Goal: Information Seeking & Learning: Learn about a topic

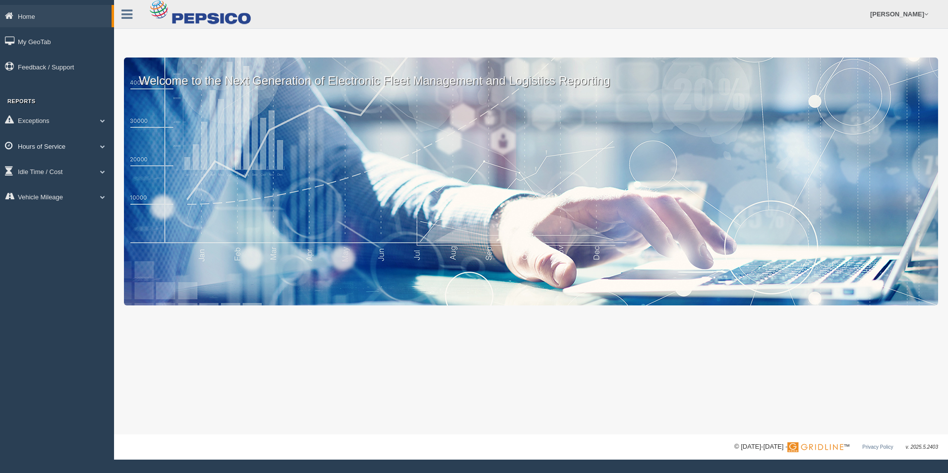
click at [100, 147] on span at bounding box center [102, 146] width 13 height 5
click at [72, 204] on link "HOS Violations" at bounding box center [65, 204] width 94 height 18
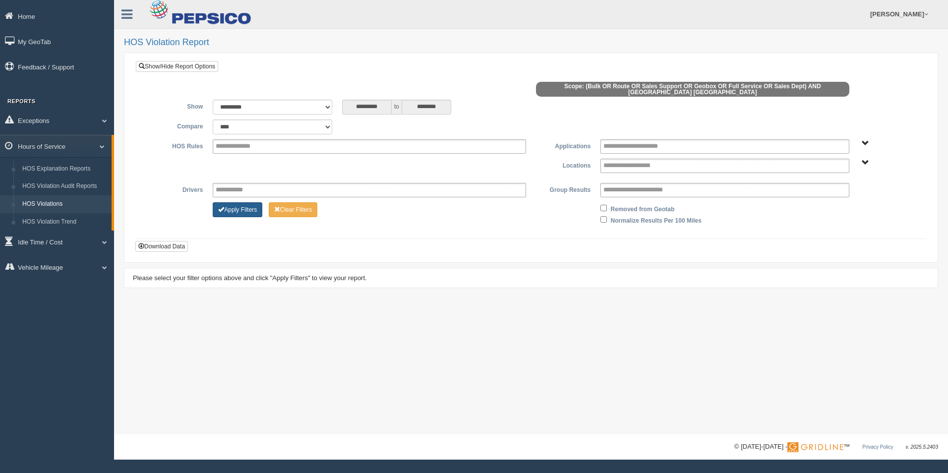
click at [251, 211] on button "Apply Filters" at bounding box center [238, 209] width 50 height 15
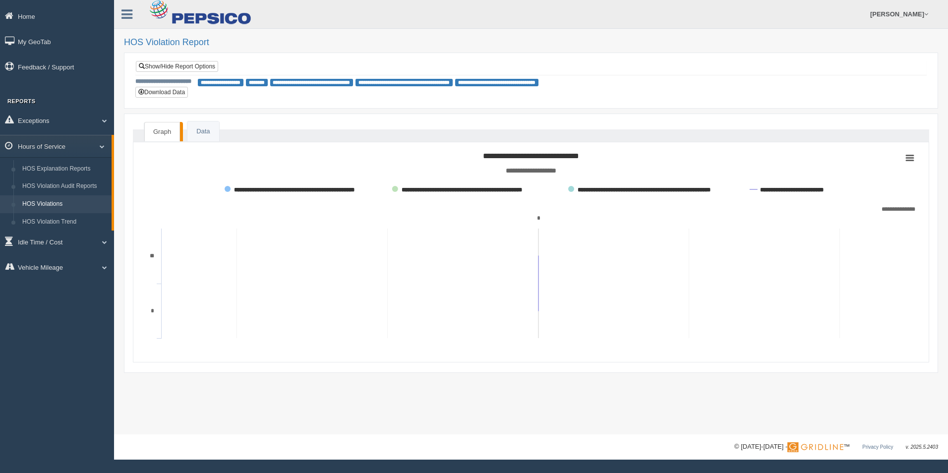
click at [57, 201] on link "HOS Violations" at bounding box center [65, 204] width 94 height 18
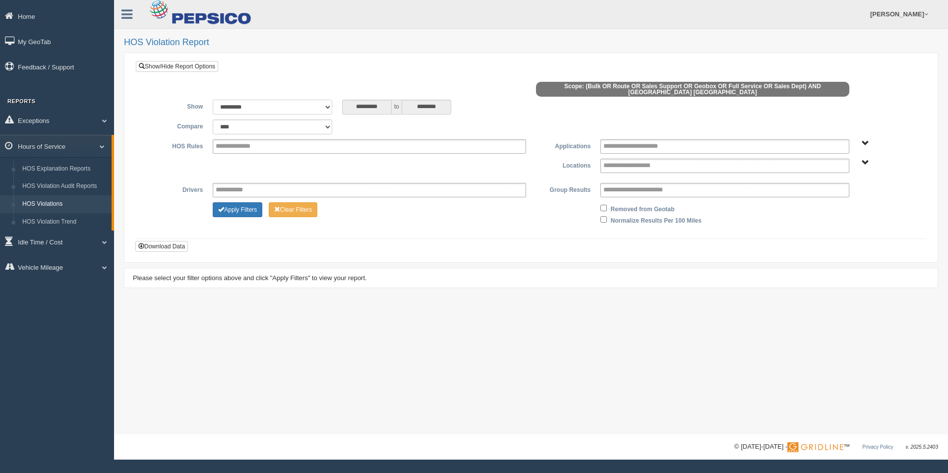
click at [328, 104] on select "**********" at bounding box center [273, 107] width 120 height 15
click at [307, 80] on div "**********" at bounding box center [531, 156] width 791 height 164
click at [91, 170] on link "HOS Explanation Reports" at bounding box center [65, 169] width 94 height 18
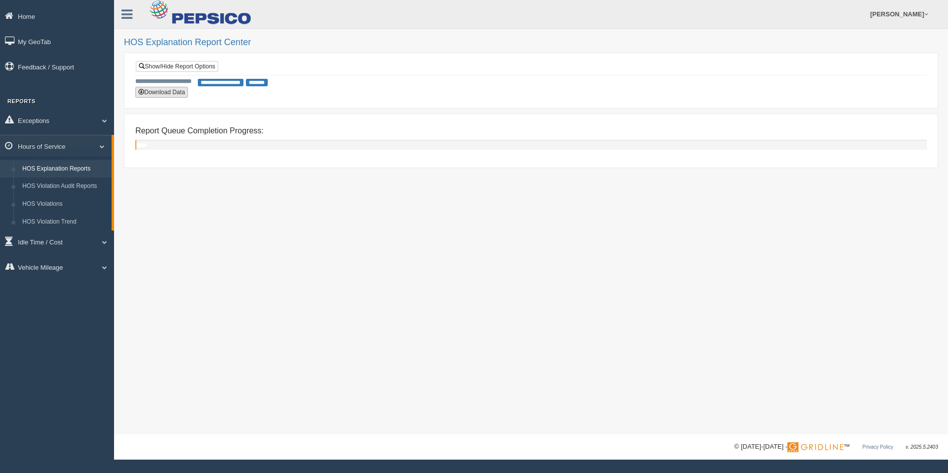
click at [179, 97] on button "Download Data" at bounding box center [161, 92] width 53 height 11
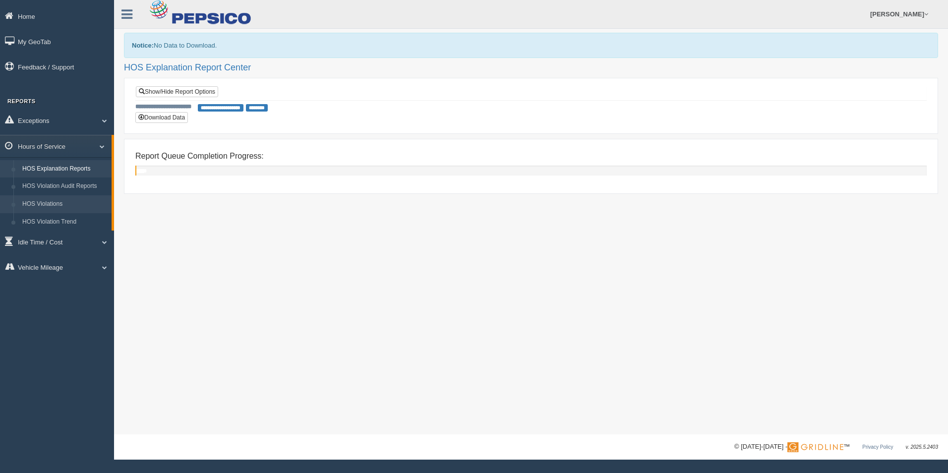
click at [55, 201] on link "HOS Violations" at bounding box center [65, 204] width 94 height 18
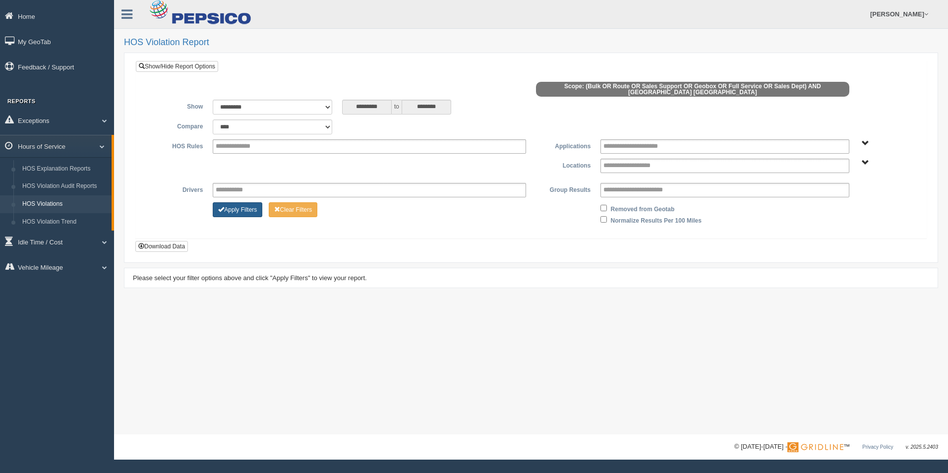
click at [245, 208] on button "Apply Filters" at bounding box center [238, 209] width 50 height 15
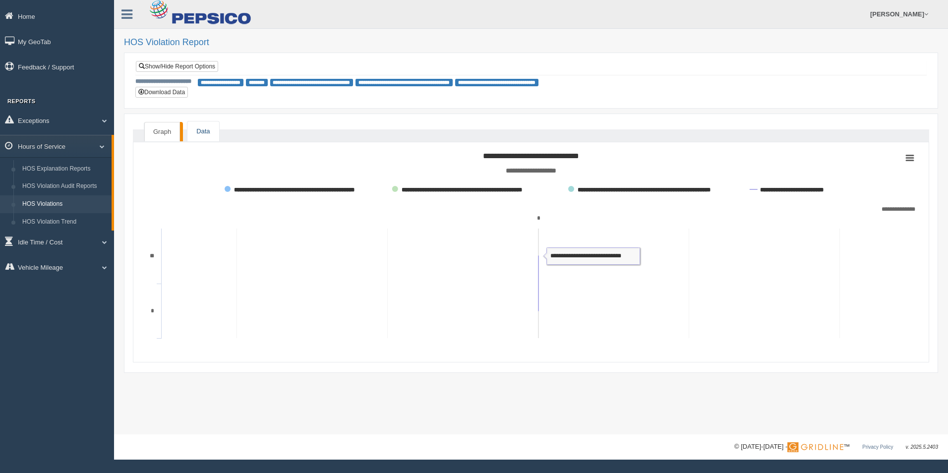
click at [211, 127] on link "Data" at bounding box center [202, 132] width 31 height 20
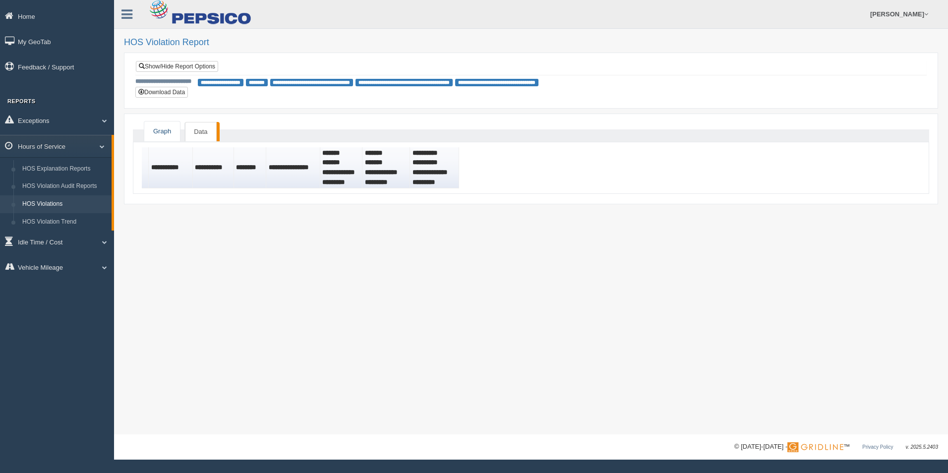
click at [169, 136] on link "Graph" at bounding box center [162, 132] width 36 height 20
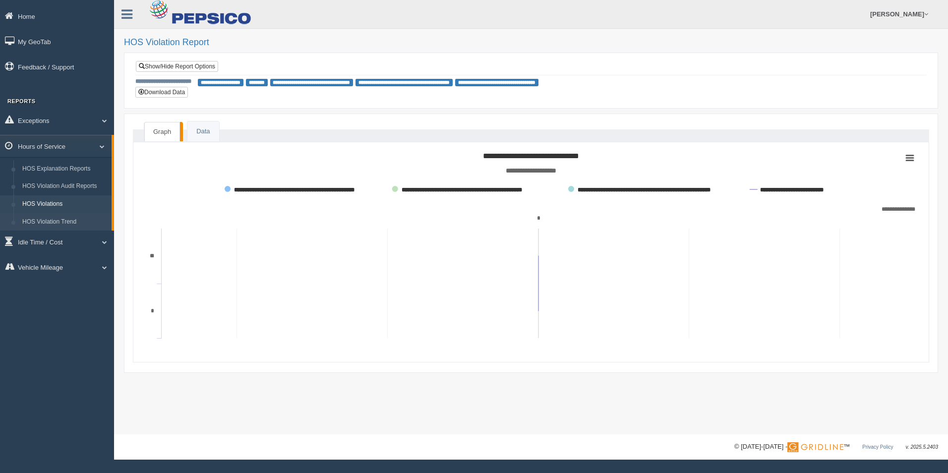
click at [69, 222] on link "HOS Violation Trend" at bounding box center [65, 222] width 94 height 18
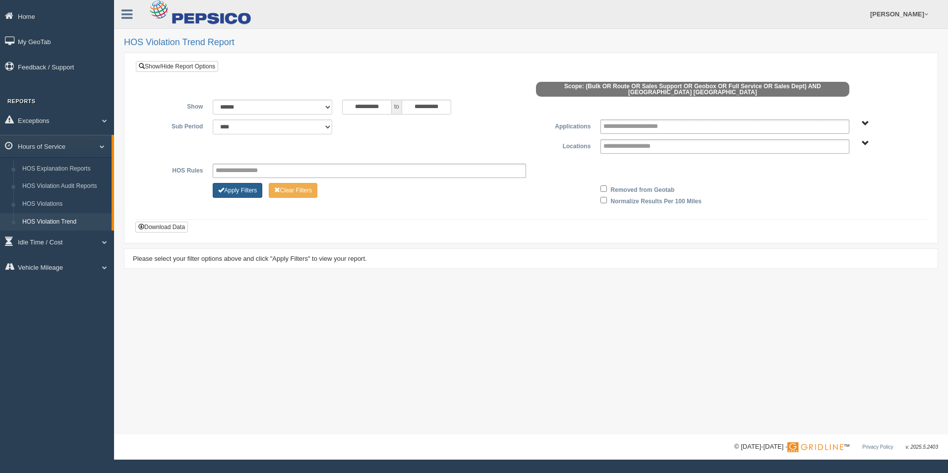
click at [260, 191] on button "Apply Filters" at bounding box center [238, 190] width 50 height 15
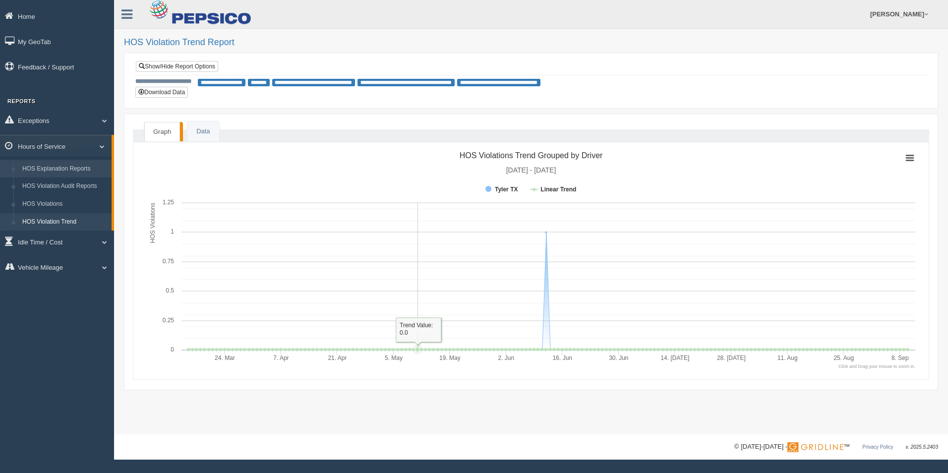
click at [62, 168] on link "HOS Explanation Reports" at bounding box center [65, 169] width 94 height 18
